Goal: Task Accomplishment & Management: Use online tool/utility

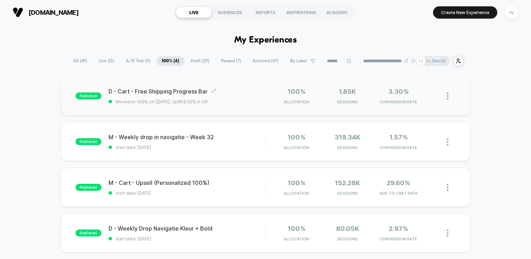
click at [261, 94] on span "D - Cart - Free Shipping Progress Bar Click to edit experience details" at bounding box center [186, 91] width 157 height 7
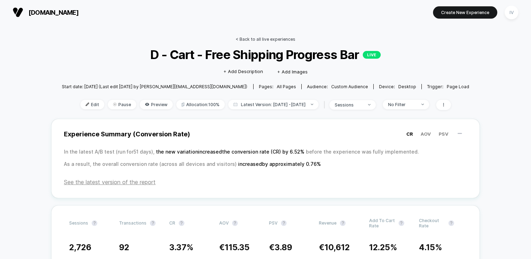
click at [250, 37] on link "< Back to all live experiences" at bounding box center [266, 39] width 60 height 5
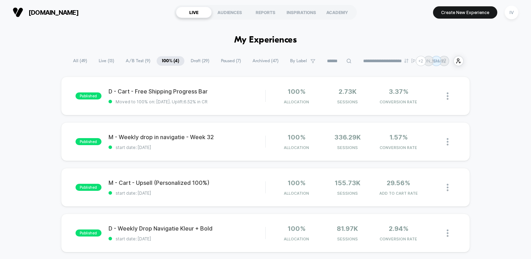
click at [141, 60] on span "A/B Test ( 9 )" at bounding box center [137, 60] width 35 height 9
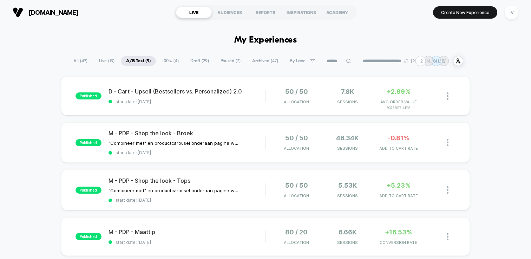
click at [173, 62] on span "100% ( 4 )" at bounding box center [170, 60] width 27 height 9
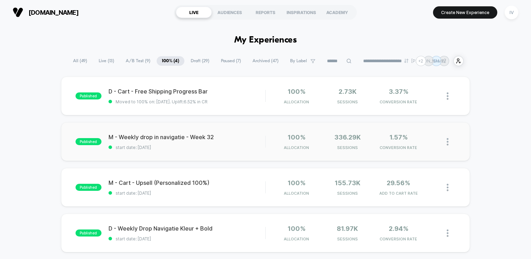
click at [247, 150] on div "published M - Weekly drop in navigatie - Week 32 start date: [DATE] 100% Alloca…" at bounding box center [265, 141] width 409 height 39
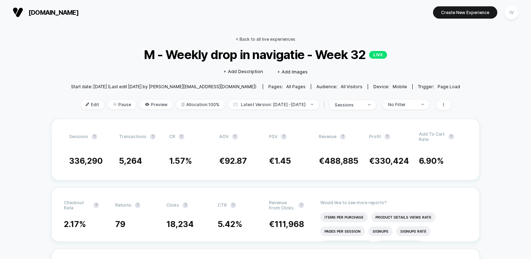
click at [267, 39] on link "< Back to all live experiences" at bounding box center [266, 39] width 60 height 5
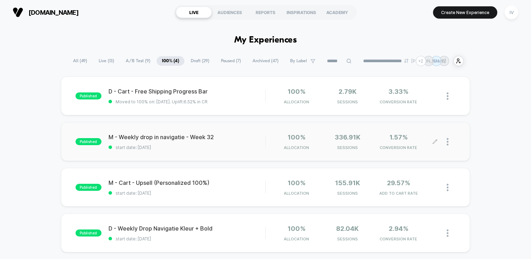
click at [449, 144] on div at bounding box center [450, 141] width 9 height 16
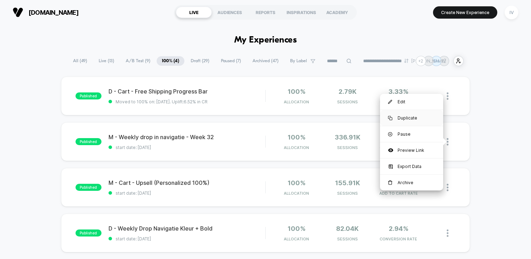
click at [410, 114] on div "Duplicate" at bounding box center [411, 118] width 63 height 16
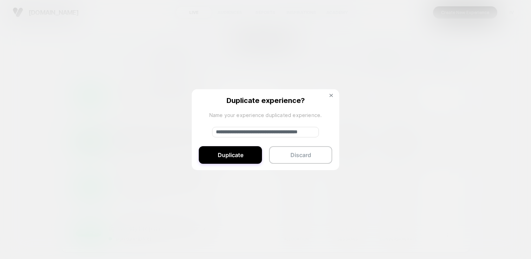
drag, startPoint x: 237, startPoint y: 131, endPoint x: 181, endPoint y: 131, distance: 55.5
click at [446, 133] on div "**********" at bounding box center [450, 141] width 9 height 16
click at [302, 133] on input "**********" at bounding box center [265, 132] width 107 height 11
type input "**********"
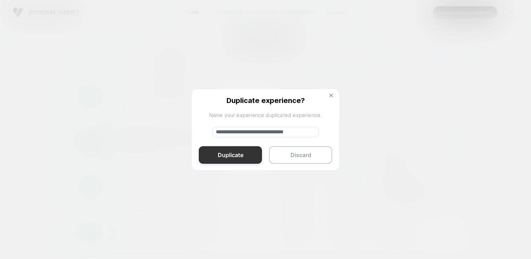
click at [245, 154] on button "Duplicate" at bounding box center [230, 155] width 63 height 18
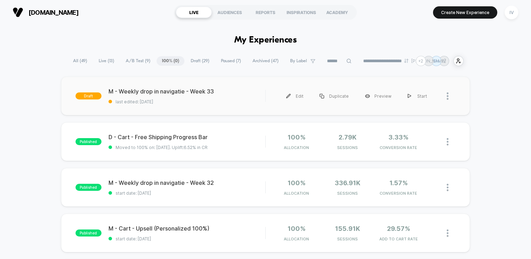
click at [256, 105] on div "draft M - Weekly drop in navigatie - Week 33 last edited: [DATE] Edit Duplicate…" at bounding box center [265, 96] width 409 height 39
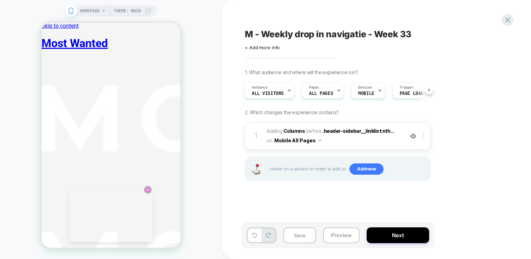
click at [148, 190] on icon "Close" at bounding box center [148, 190] width 4 height 4
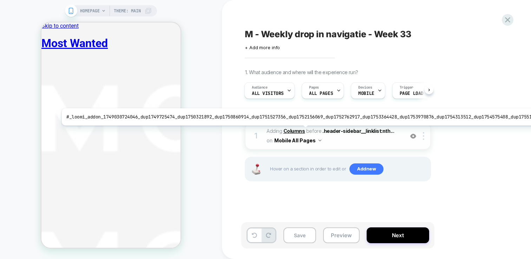
click at [299, 131] on b "Columns" at bounding box center [294, 131] width 22 height 6
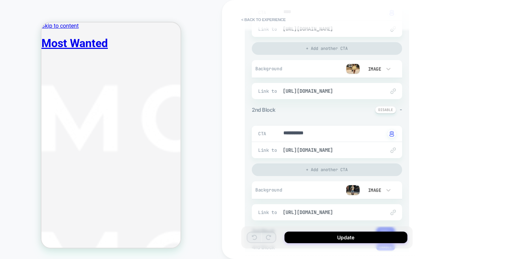
scroll to position [137, 0]
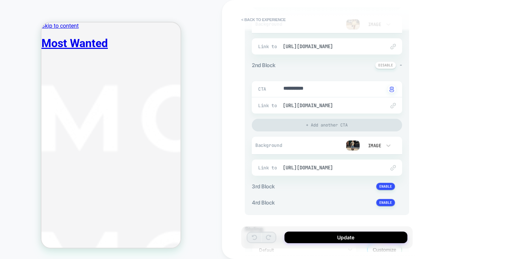
click at [354, 145] on img at bounding box center [353, 145] width 14 height 11
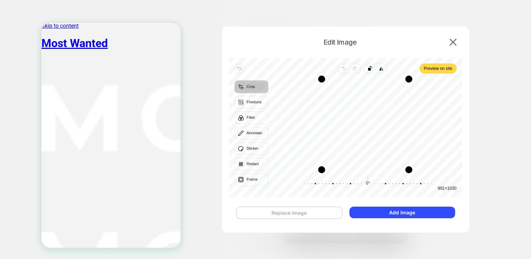
click at [313, 214] on button "Replace Image" at bounding box center [289, 212] width 106 height 12
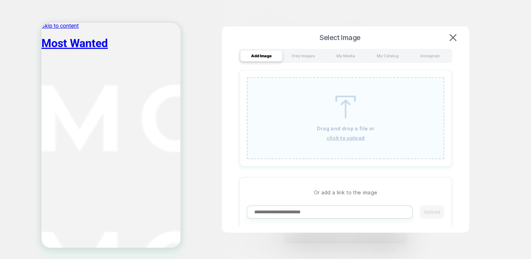
click at [341, 128] on p "Drag and drop a file or" at bounding box center [346, 128] width 58 height 6
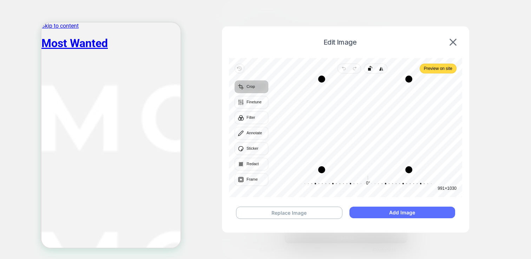
click at [398, 212] on button "Add Image" at bounding box center [402, 212] width 106 height 12
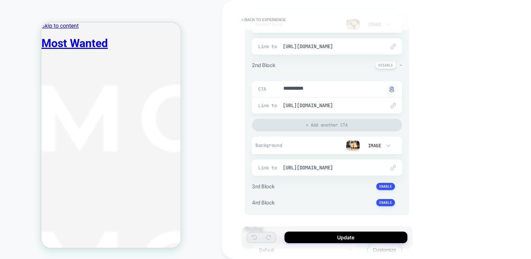
click at [391, 238] on button "Update" at bounding box center [345, 237] width 123 height 12
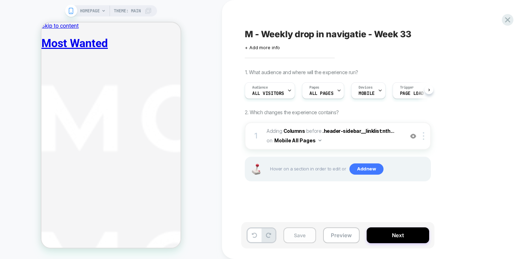
scroll to position [0, 0]
click at [293, 234] on button "Save" at bounding box center [299, 235] width 33 height 16
click at [504, 14] on div "M - Weekly drop in navigatie - Week 33 Click to edit experience details + Add m…" at bounding box center [372, 129] width 263 height 245
click at [505, 20] on icon at bounding box center [507, 19] width 9 height 9
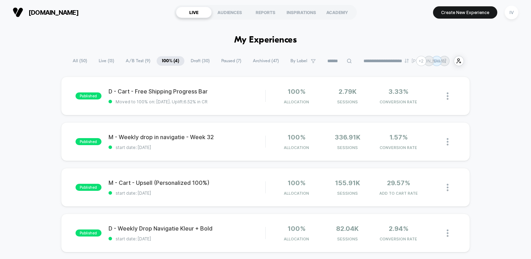
click at [191, 60] on span "Draft ( 30 )" at bounding box center [199, 60] width 29 height 9
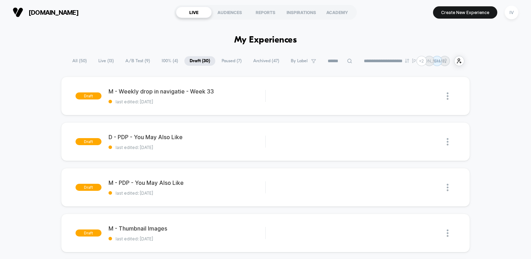
click at [166, 58] on span "100% ( 4 )" at bounding box center [169, 60] width 27 height 9
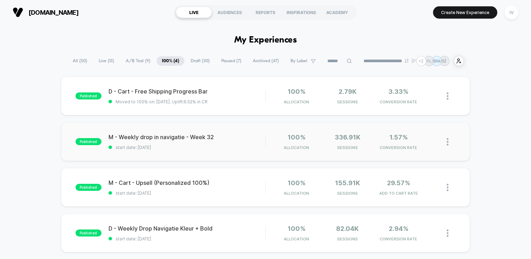
click at [448, 142] on img at bounding box center [447, 141] width 2 height 7
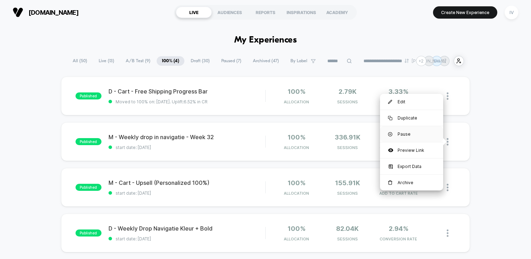
click at [407, 128] on div "Pause" at bounding box center [411, 134] width 63 height 16
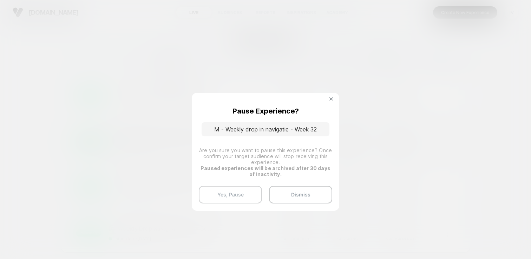
click at [256, 195] on button "Yes, Pause" at bounding box center [230, 195] width 63 height 18
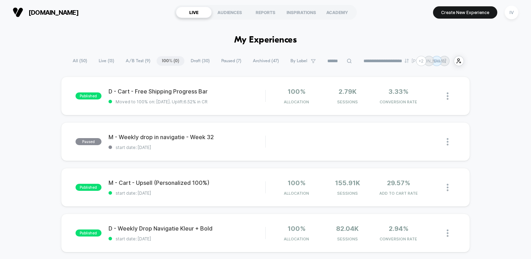
click at [188, 60] on span "Draft ( 30 )" at bounding box center [199, 60] width 29 height 9
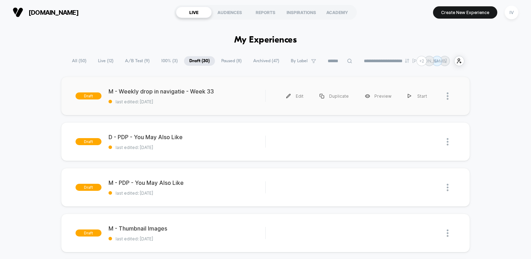
click at [197, 103] on span "last edited: [DATE]" at bounding box center [186, 101] width 157 height 5
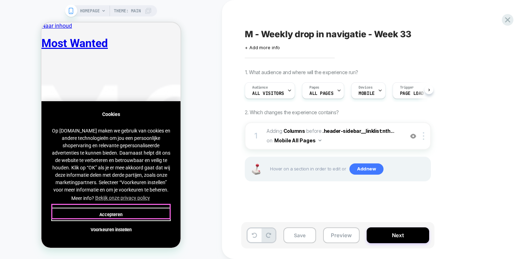
click at [132, 210] on button "Accepteren" at bounding box center [110, 213] width 119 height 13
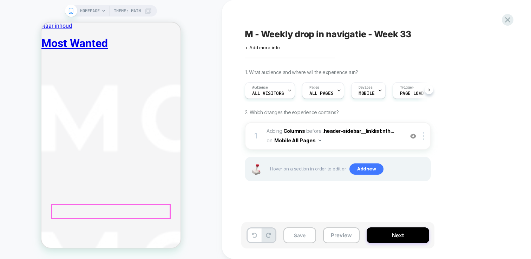
scroll to position [0, 0]
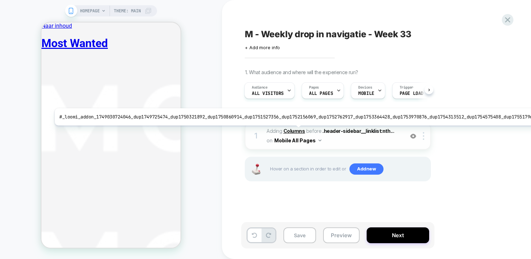
click at [292, 131] on b "Columns" at bounding box center [294, 131] width 22 height 6
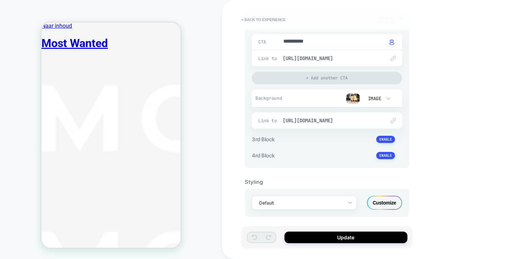
scroll to position [187, 0]
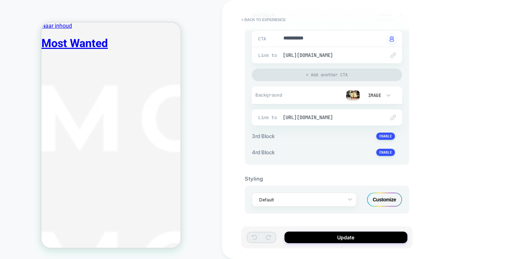
click at [383, 194] on div "Customize" at bounding box center [384, 199] width 35 height 14
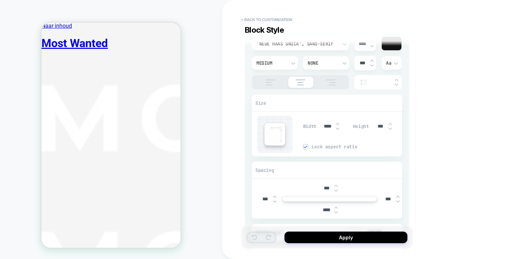
scroll to position [1055, 0]
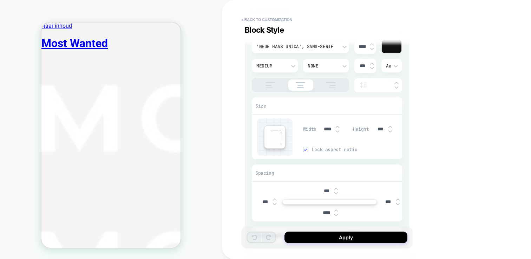
click at [337, 127] on img at bounding box center [338, 126] width 4 height 3
type input "****"
type input "***"
click at [337, 127] on img at bounding box center [338, 126] width 4 height 3
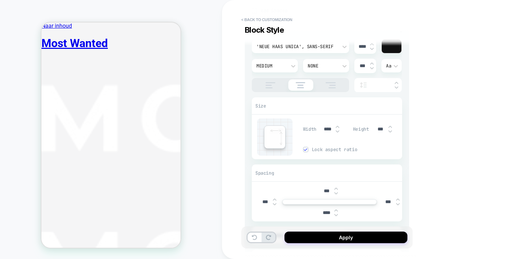
type input "****"
type input "***"
click at [369, 240] on button "Apply" at bounding box center [345, 237] width 123 height 12
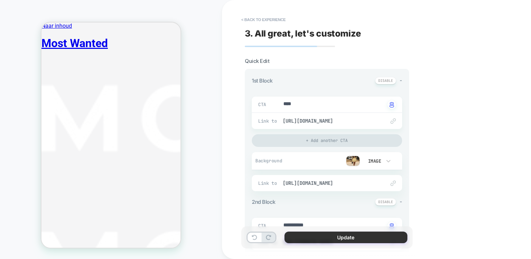
click at [319, 236] on button "Update" at bounding box center [345, 237] width 123 height 12
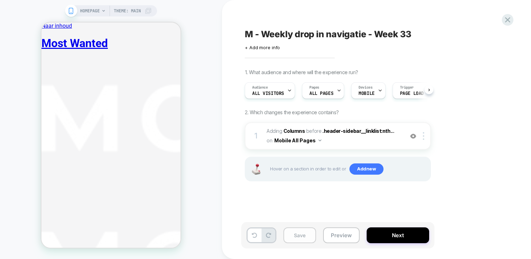
click at [292, 241] on button "Save" at bounding box center [299, 235] width 33 height 16
click at [378, 238] on button "Next" at bounding box center [397, 235] width 62 height 16
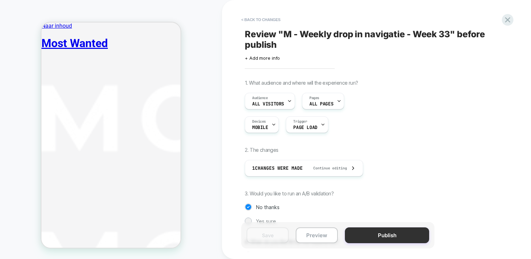
click at [367, 234] on button "Publish" at bounding box center [387, 235] width 84 height 16
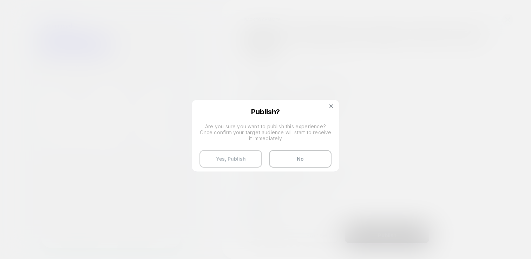
click at [234, 158] on button "Yes, Publish" at bounding box center [230, 159] width 62 height 18
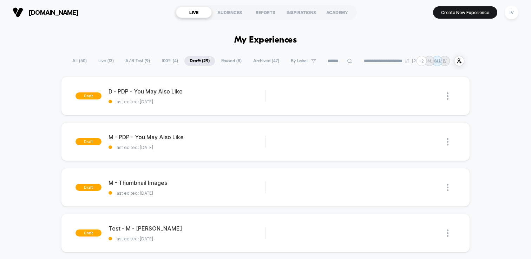
click at [172, 63] on span "100% ( 4 )" at bounding box center [169, 60] width 27 height 9
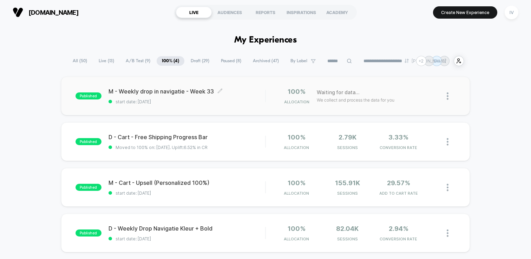
click at [246, 100] on span "start date: [DATE]" at bounding box center [186, 101] width 157 height 5
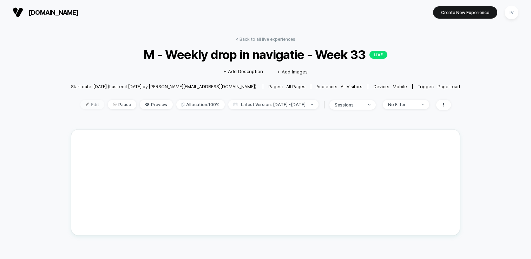
click at [84, 101] on span "Edit" at bounding box center [92, 104] width 24 height 9
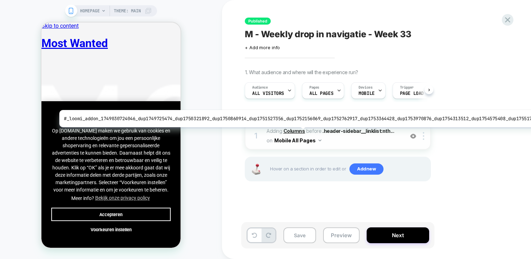
click at [296, 131] on b "Columns" at bounding box center [294, 131] width 22 height 6
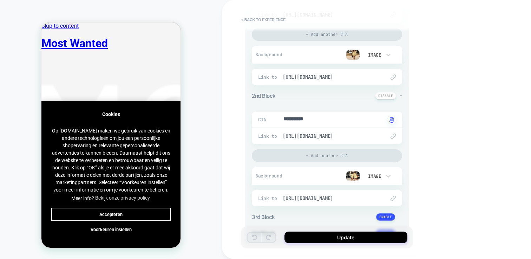
scroll to position [187, 0]
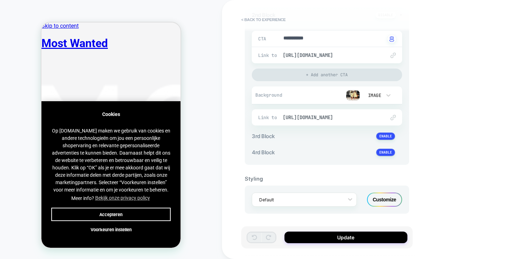
click at [392, 203] on div "Customize" at bounding box center [384, 199] width 35 height 14
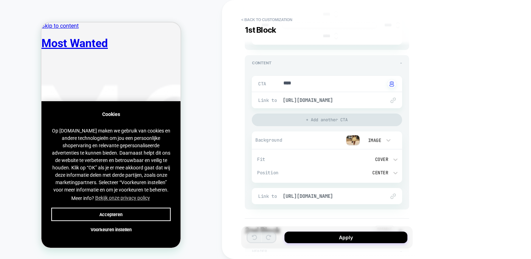
scroll to position [353, 0]
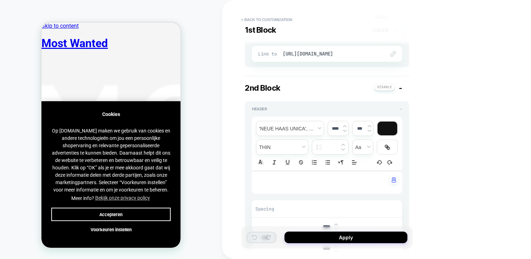
drag, startPoint x: 161, startPoint y: 207, endPoint x: 304, endPoint y: 175, distance: 146.5
click at [161, 207] on button "Accepteren" at bounding box center [110, 213] width 119 height 13
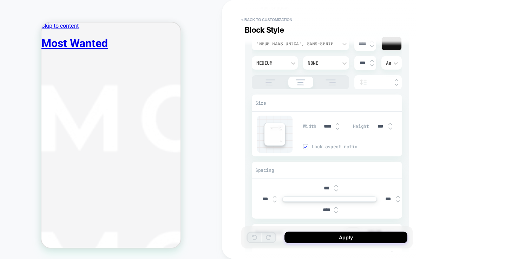
scroll to position [1060, 0]
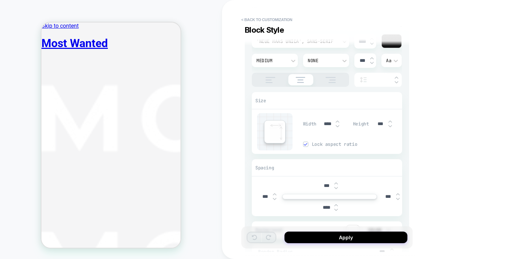
click at [312, 146] on span "Lock aspect ratio" at bounding box center [357, 144] width 90 height 6
click at [338, 120] on img at bounding box center [338, 121] width 4 height 3
click at [338, 126] on img at bounding box center [338, 126] width 4 height 3
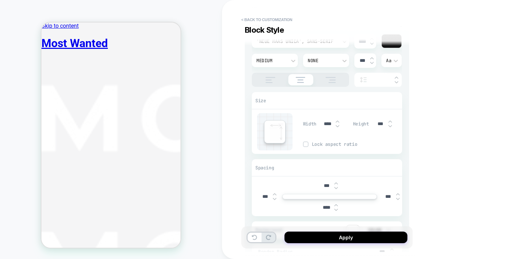
type input "****"
click at [390, 126] on img at bounding box center [390, 126] width 4 height 3
type input "***"
click at [341, 239] on button "Apply" at bounding box center [345, 237] width 123 height 12
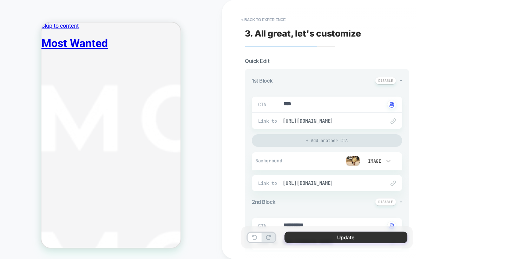
click at [293, 235] on button "Update" at bounding box center [345, 237] width 123 height 12
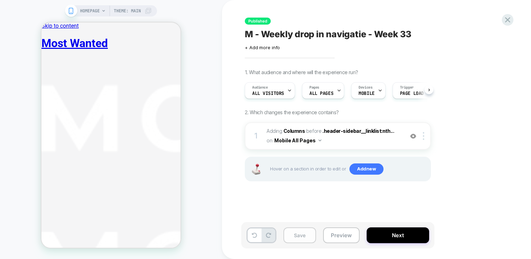
click at [305, 237] on button "Save" at bounding box center [299, 235] width 33 height 16
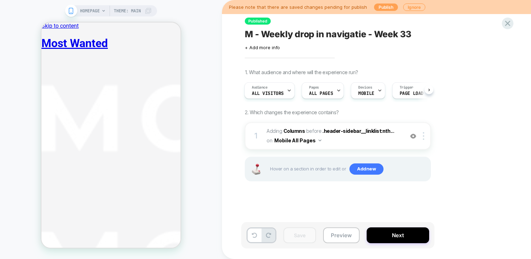
click at [380, 8] on button "Publish" at bounding box center [386, 7] width 24 height 7
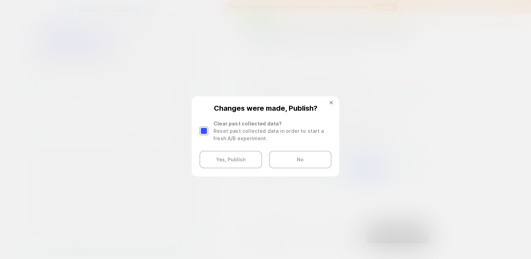
click at [240, 128] on div "Reset past collected data in order to start a fresh A/B experiment." at bounding box center [272, 134] width 118 height 15
click at [204, 128] on div at bounding box center [203, 130] width 9 height 9
click at [223, 159] on button "Yes, Publish" at bounding box center [230, 160] width 62 height 18
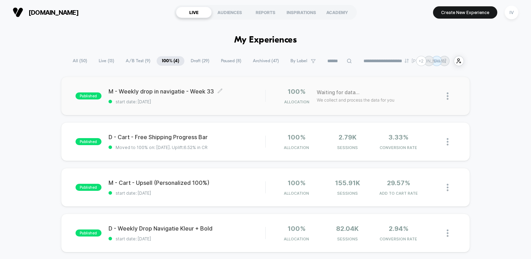
click at [241, 100] on span "start date: [DATE]" at bounding box center [186, 101] width 157 height 5
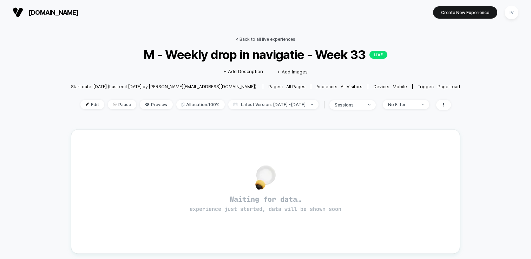
click at [252, 38] on link "< Back to all live experiences" at bounding box center [266, 39] width 60 height 5
